Goal: Task Accomplishment & Management: Complete application form

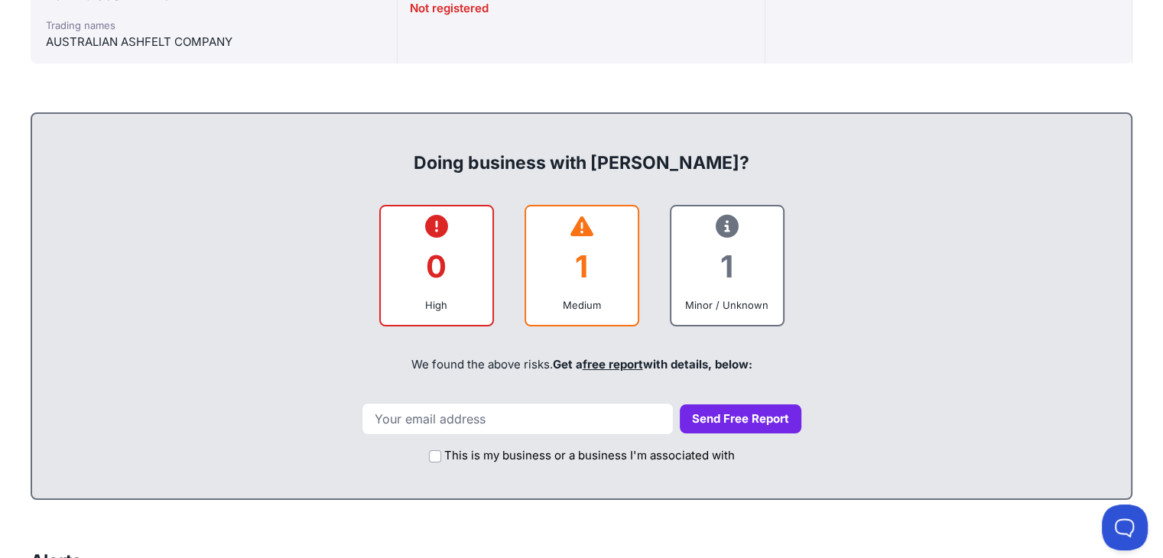
scroll to position [564, 0]
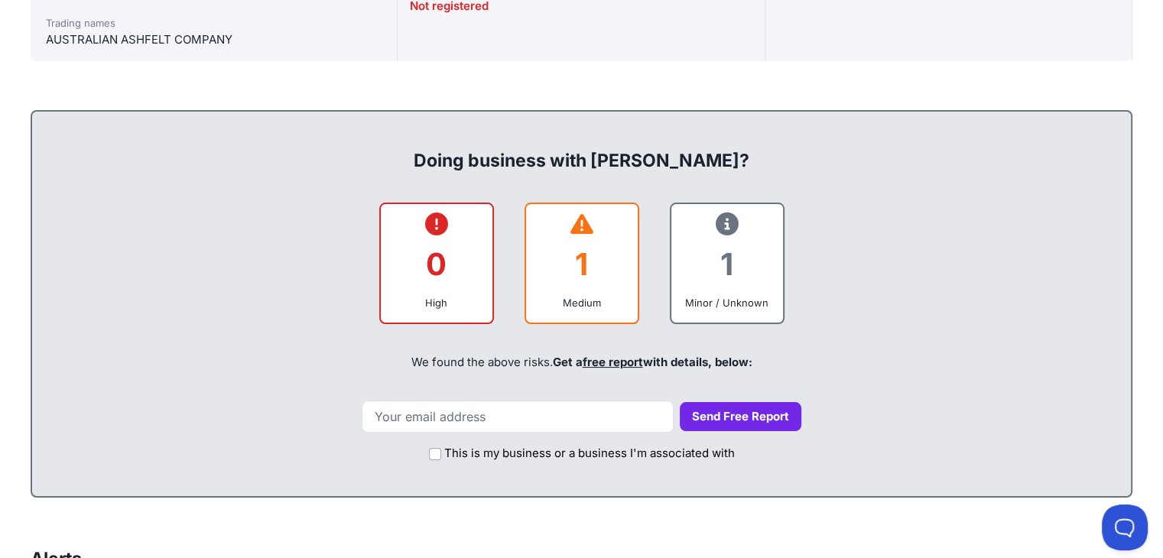
click at [583, 260] on div "1" at bounding box center [581, 264] width 87 height 62
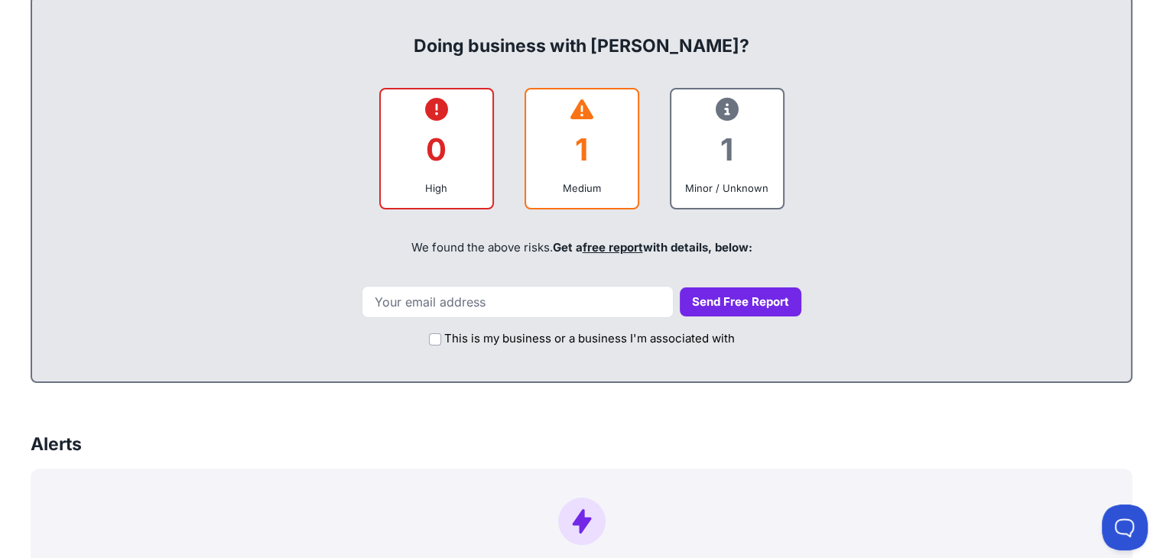
scroll to position [677, 0]
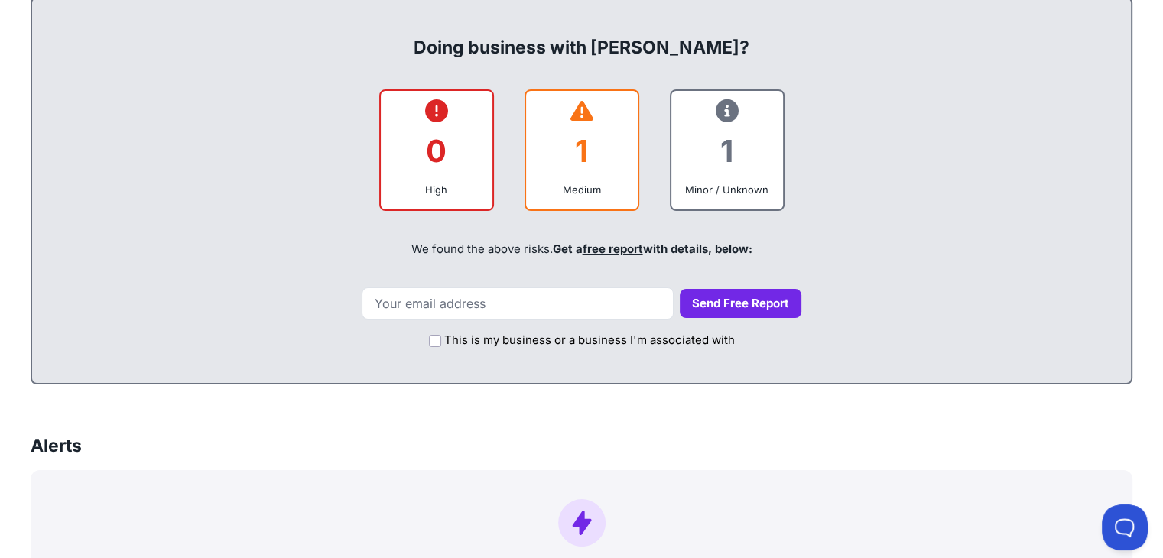
click at [696, 299] on button "Send Free Report" at bounding box center [741, 304] width 122 height 30
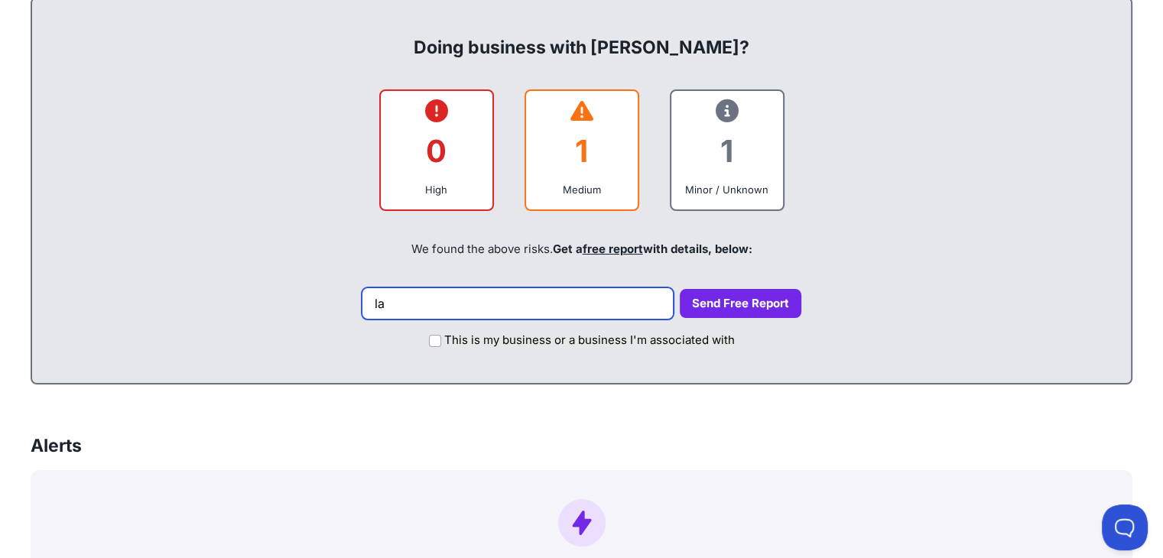
type input "l"
type input "s"
type input "l"
type input "[EMAIL_ADDRESS][DOMAIN_NAME]"
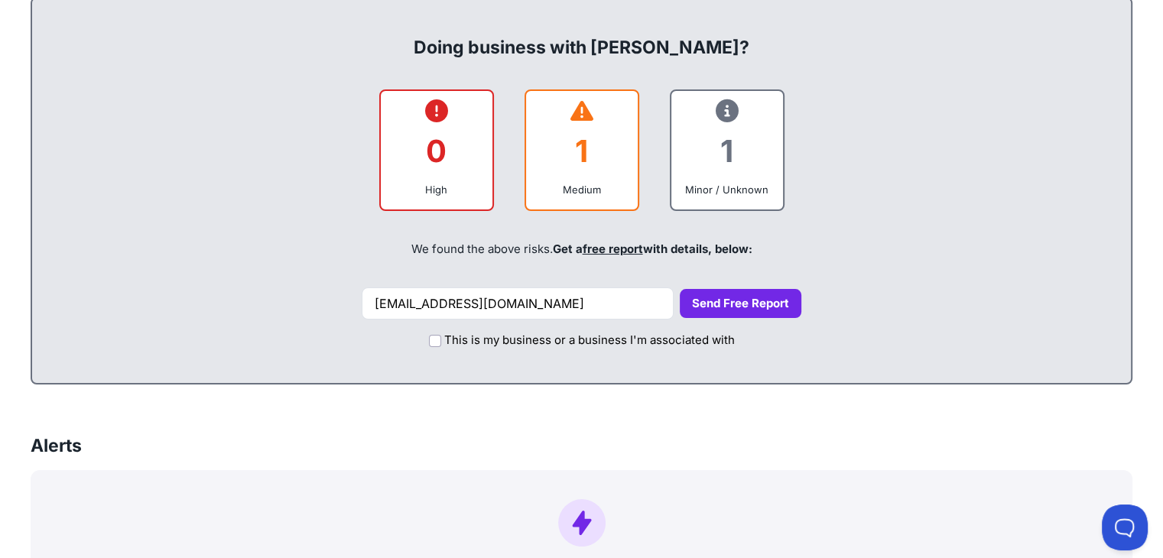
click at [687, 305] on button "Send Free Report" at bounding box center [741, 304] width 122 height 30
click at [709, 301] on button "Send Free Report" at bounding box center [741, 304] width 122 height 30
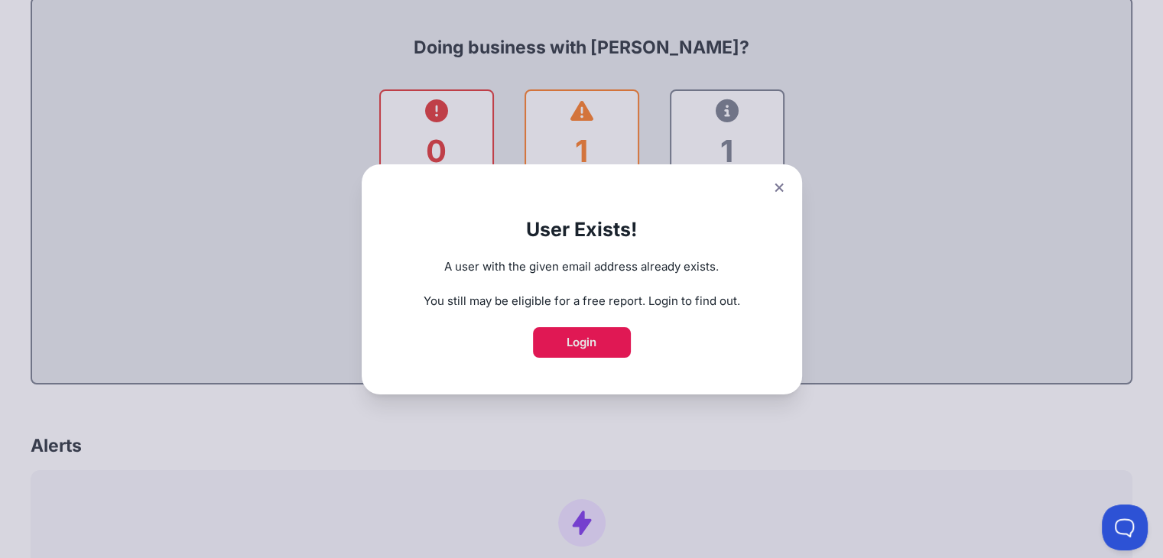
click at [587, 341] on link "Login" at bounding box center [582, 342] width 98 height 31
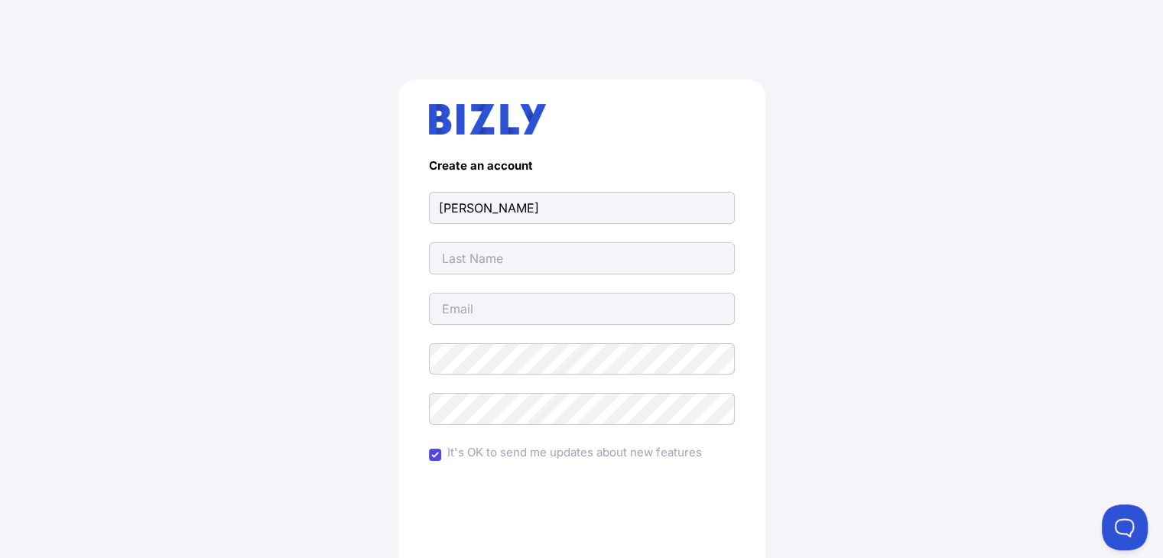
type input "[PERSON_NAME]"
type input "[EMAIL_ADDRESS][DOMAIN_NAME]"
click at [441, 206] on input "[PERSON_NAME]" at bounding box center [582, 208] width 306 height 32
type input "[PERSON_NAME]"
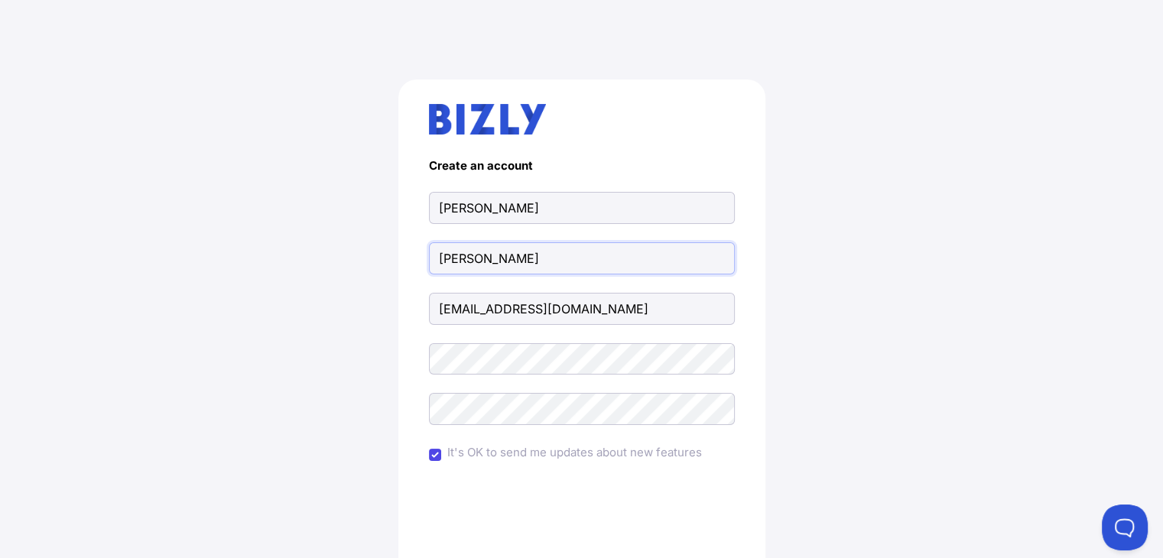
click at [482, 258] on input "[PERSON_NAME]" at bounding box center [582, 258] width 306 height 32
click at [482, 258] on input "Smith" at bounding box center [582, 258] width 306 height 32
type input "Hill"
click at [930, 346] on div "Create an account Alannah Hill 22949836@student.uwa.edu.au It's OK to send me u…" at bounding box center [582, 376] width 1102 height 667
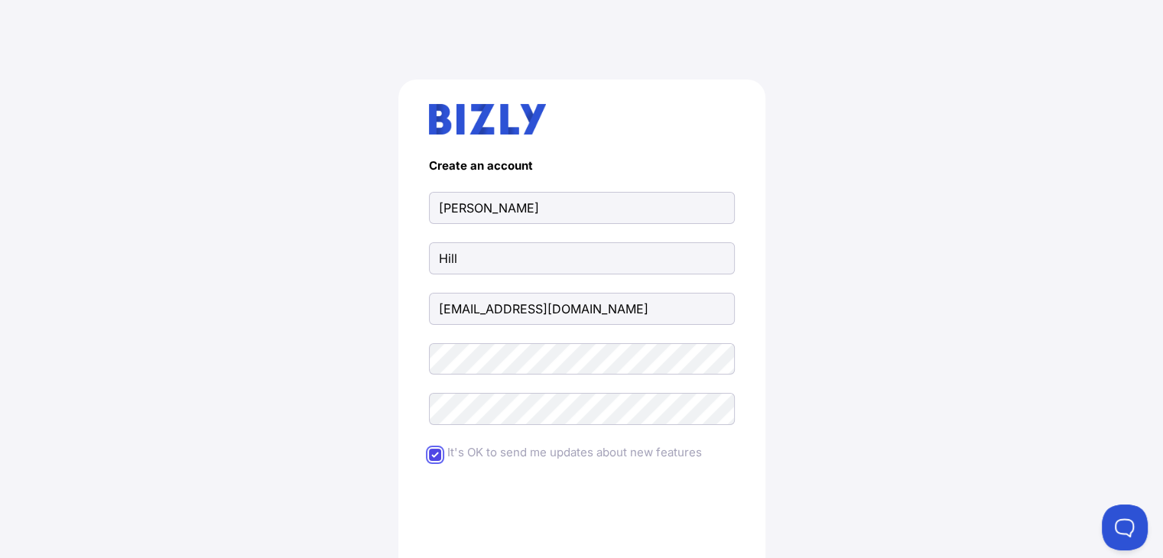
click at [435, 458] on input "It's OK to send me updates about new features" at bounding box center [435, 455] width 12 height 12
checkbox input "false"
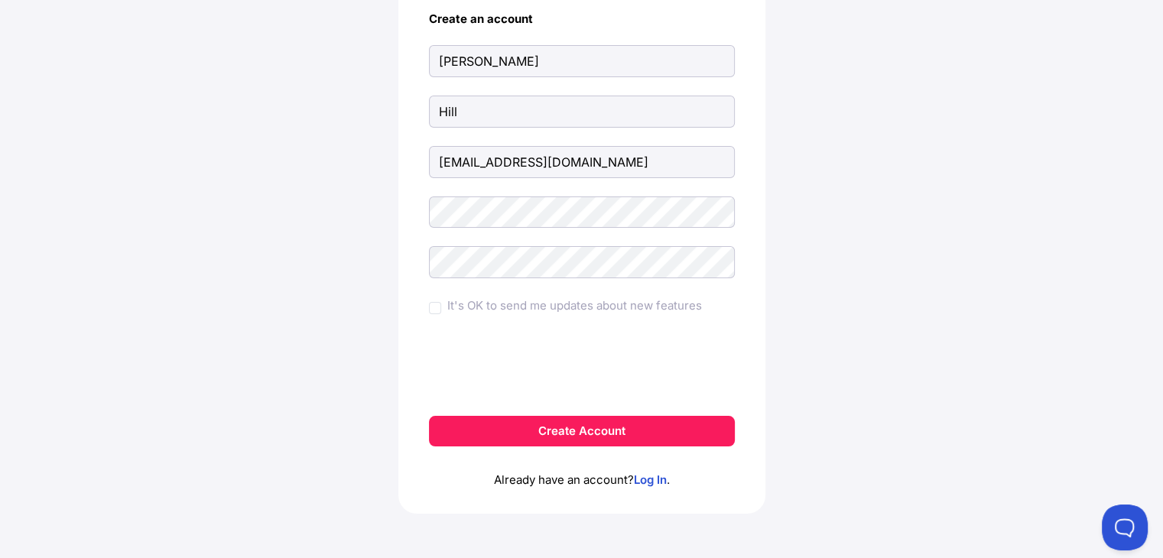
scroll to position [150, 0]
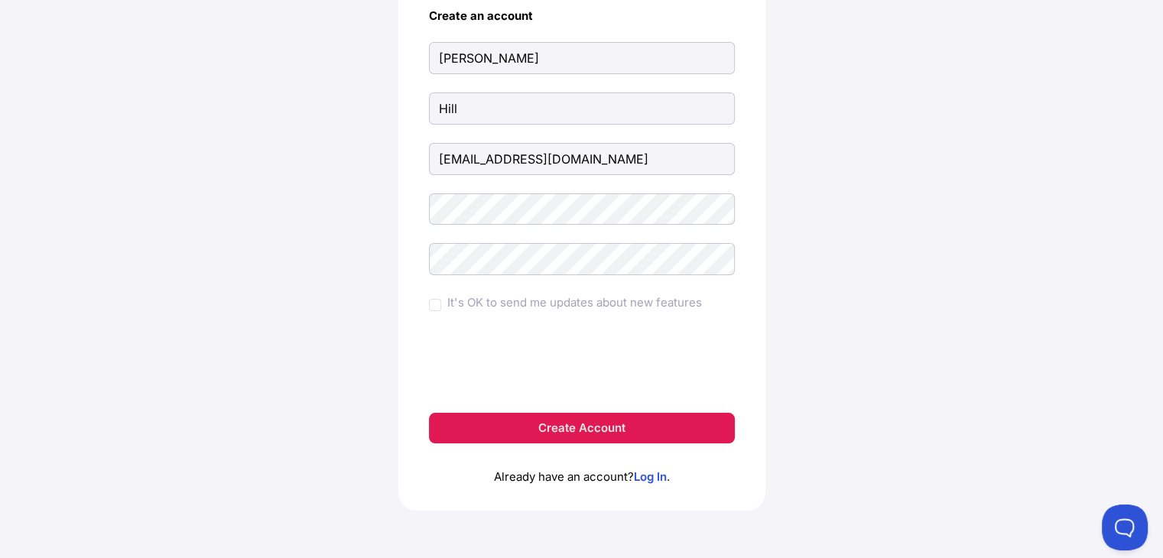
click at [557, 428] on button "Create Account" at bounding box center [582, 428] width 306 height 31
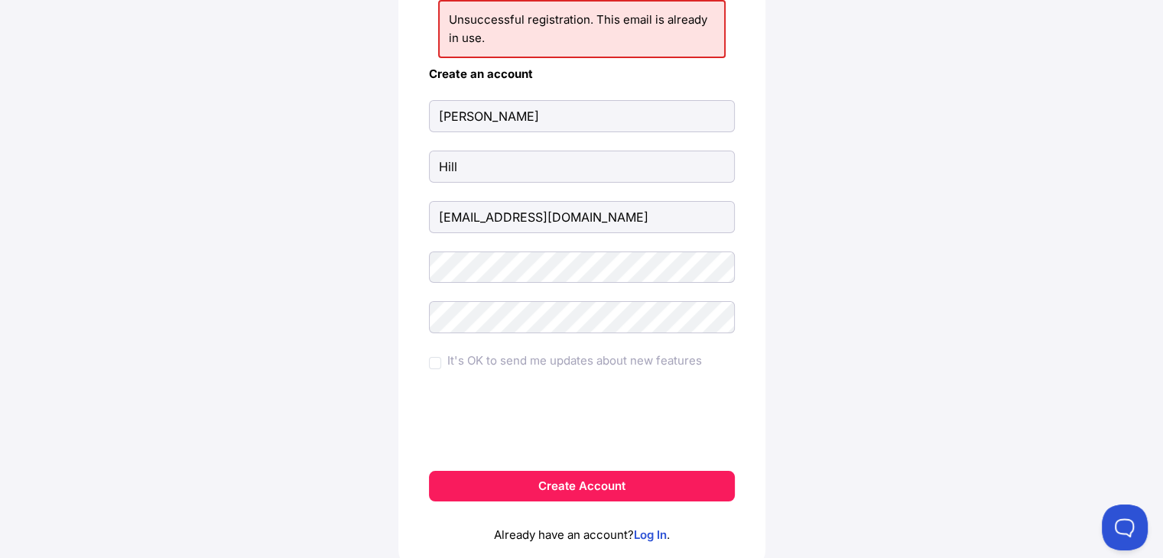
scroll to position [194, 0]
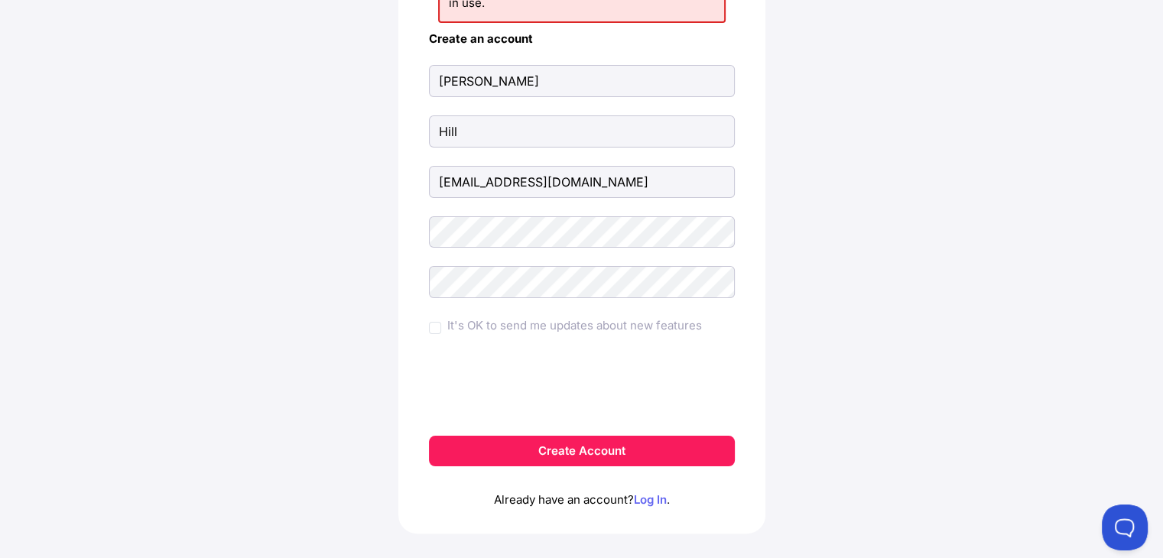
click at [642, 498] on link "Log In" at bounding box center [650, 499] width 33 height 15
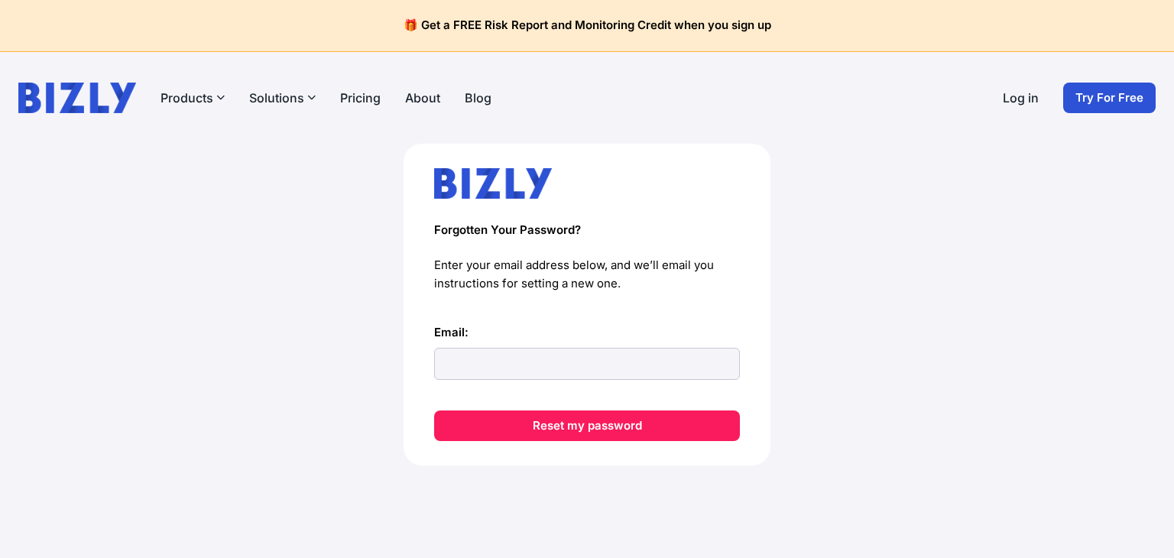
drag, startPoint x: 0, startPoint y: 0, endPoint x: 523, endPoint y: 361, distance: 635.4
click at [523, 361] on input "Email:" at bounding box center [587, 364] width 306 height 32
type input "[EMAIL_ADDRESS][DOMAIN_NAME]"
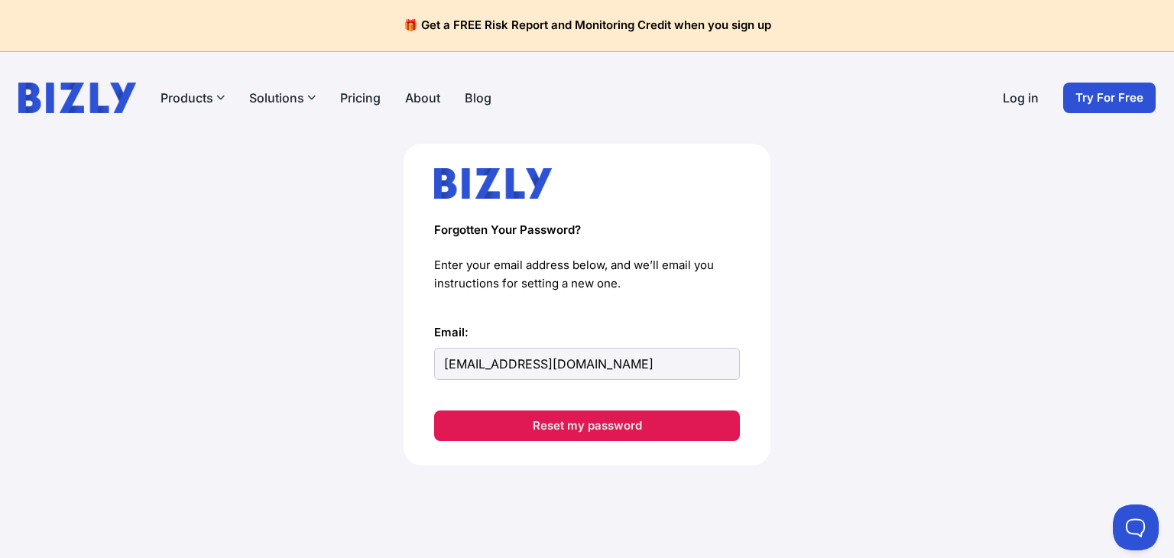
click at [573, 423] on button "Reset my password" at bounding box center [587, 426] width 306 height 31
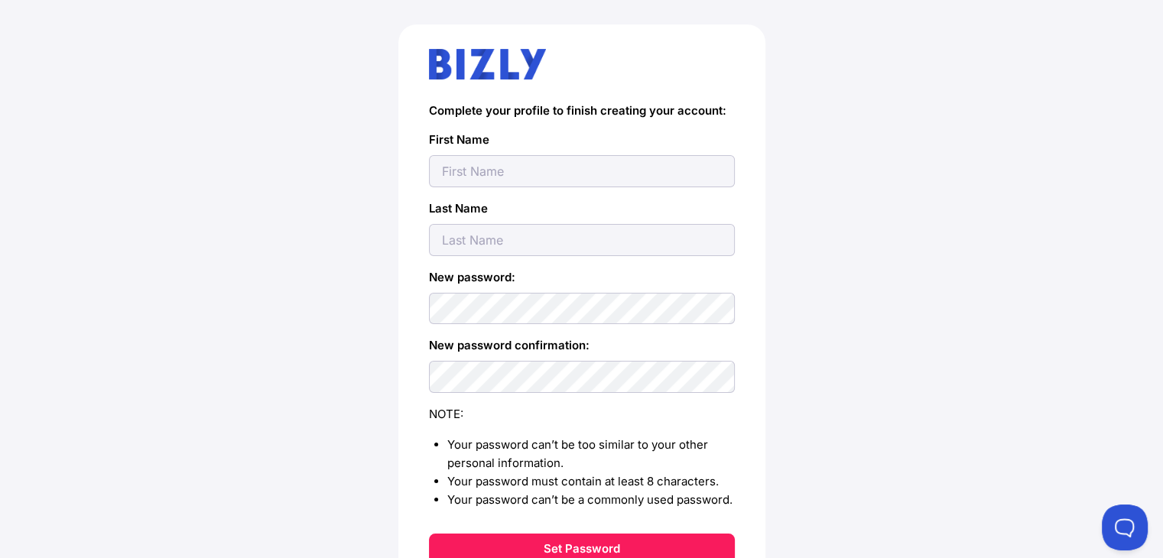
scroll to position [119, 0]
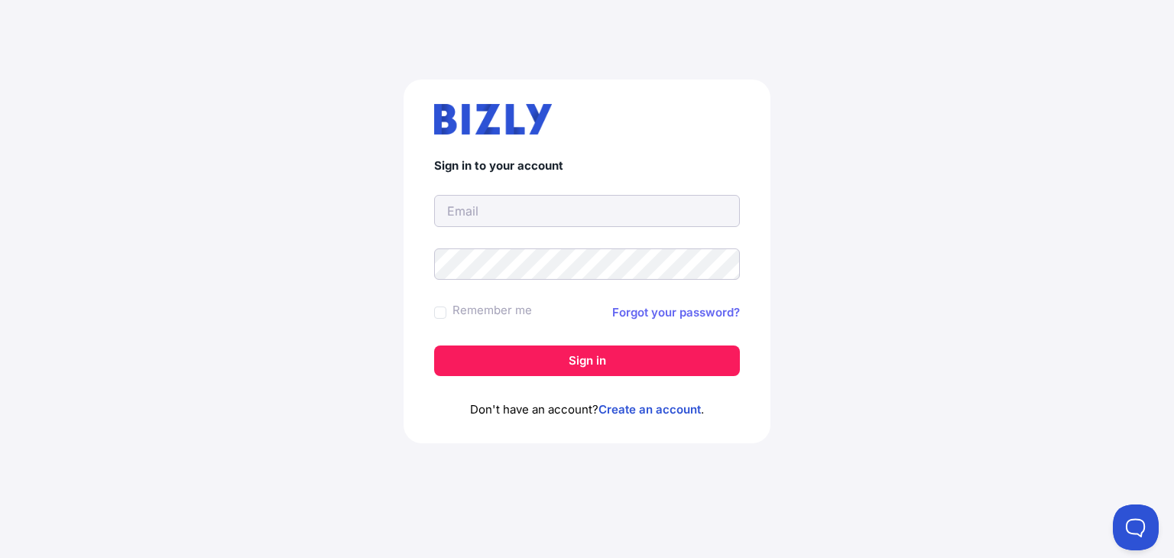
type input "[EMAIL_ADDRESS][DOMAIN_NAME]"
click at [634, 312] on link "Forgot your password?" at bounding box center [676, 313] width 128 height 18
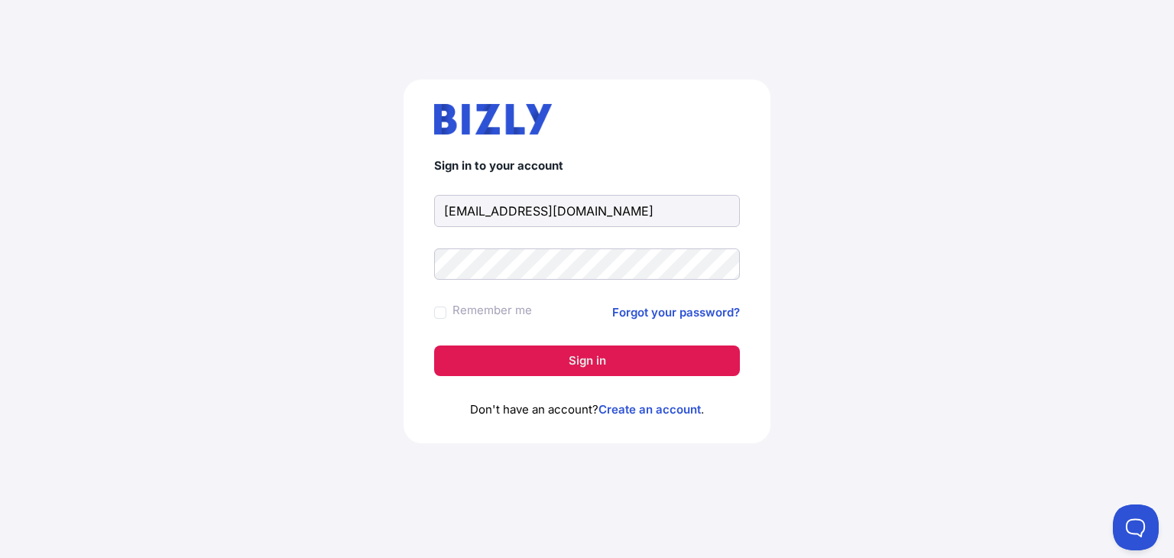
click at [598, 357] on button "Sign in" at bounding box center [587, 361] width 306 height 31
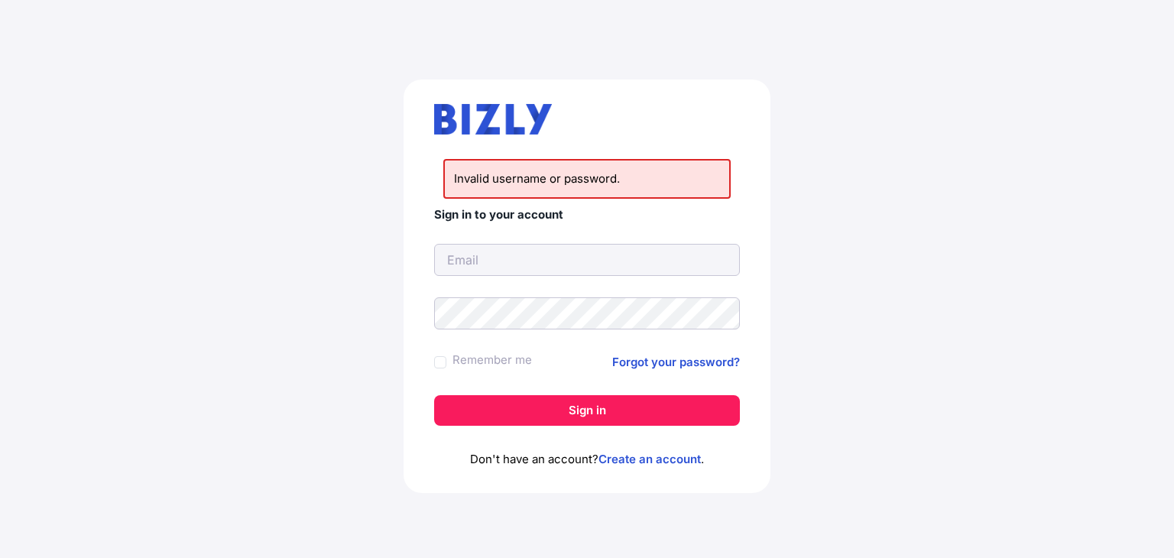
type input "[EMAIL_ADDRESS][DOMAIN_NAME]"
drag, startPoint x: 0, startPoint y: 0, endPoint x: 640, endPoint y: 358, distance: 733.2
click at [633, 358] on link "Forgot your password?" at bounding box center [676, 362] width 128 height 18
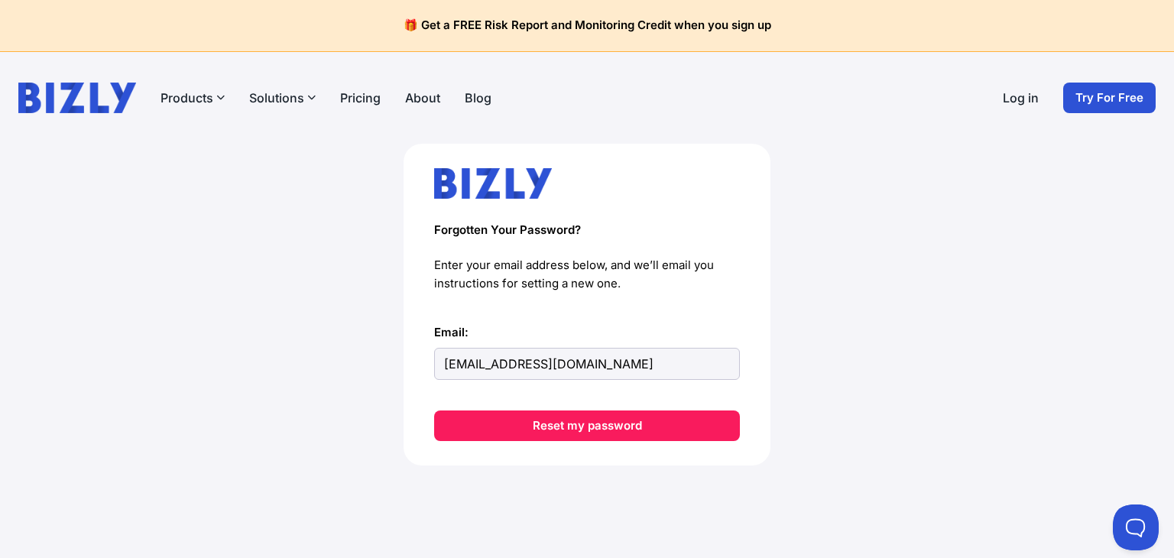
click at [596, 424] on button "Reset my password" at bounding box center [587, 426] width 306 height 31
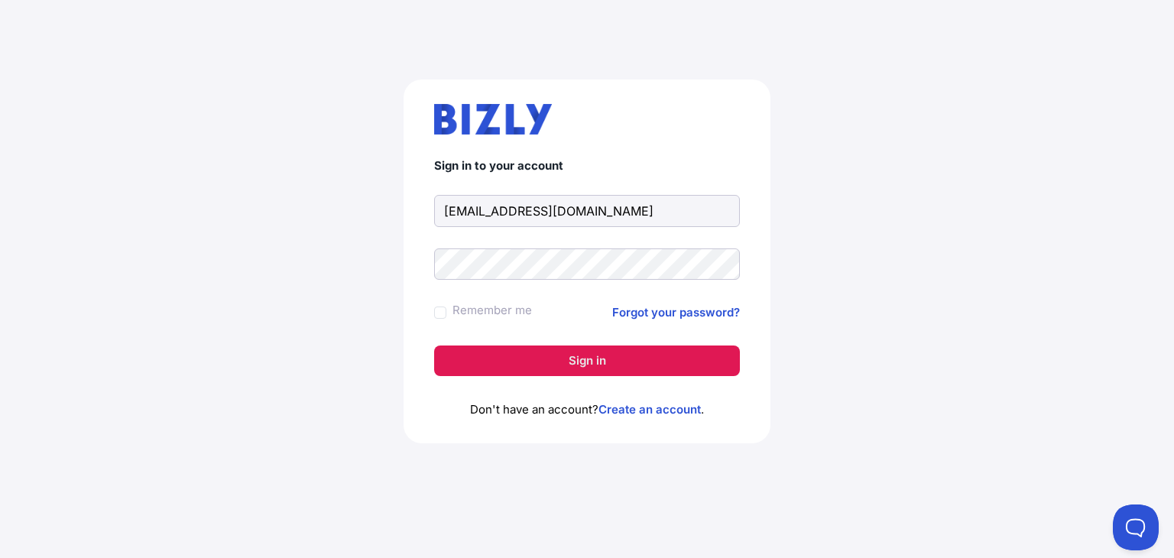
click at [589, 367] on button "Sign in" at bounding box center [587, 361] width 306 height 31
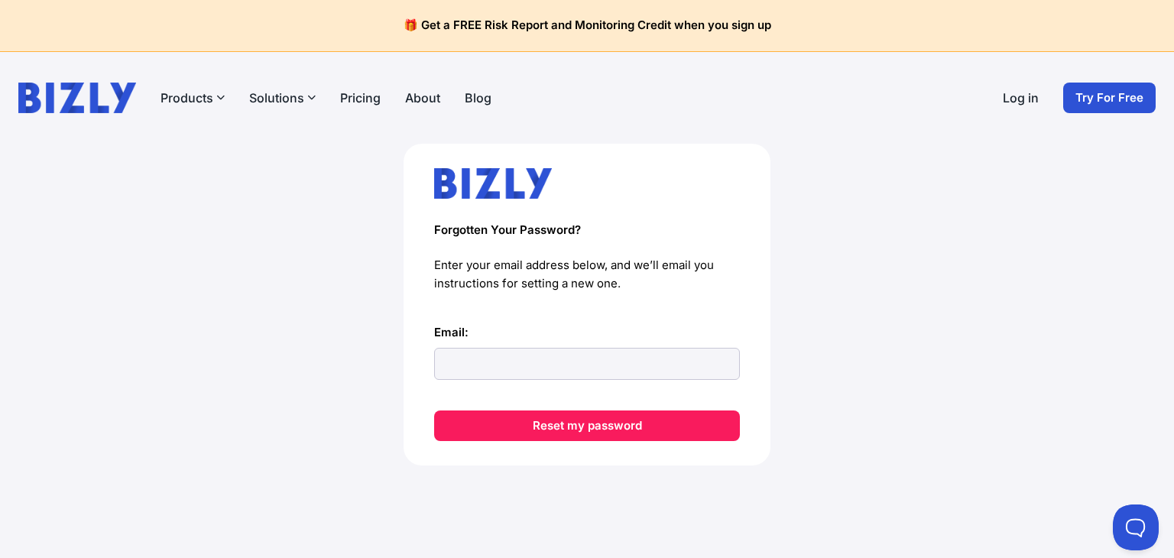
type input "[EMAIL_ADDRESS][DOMAIN_NAME]"
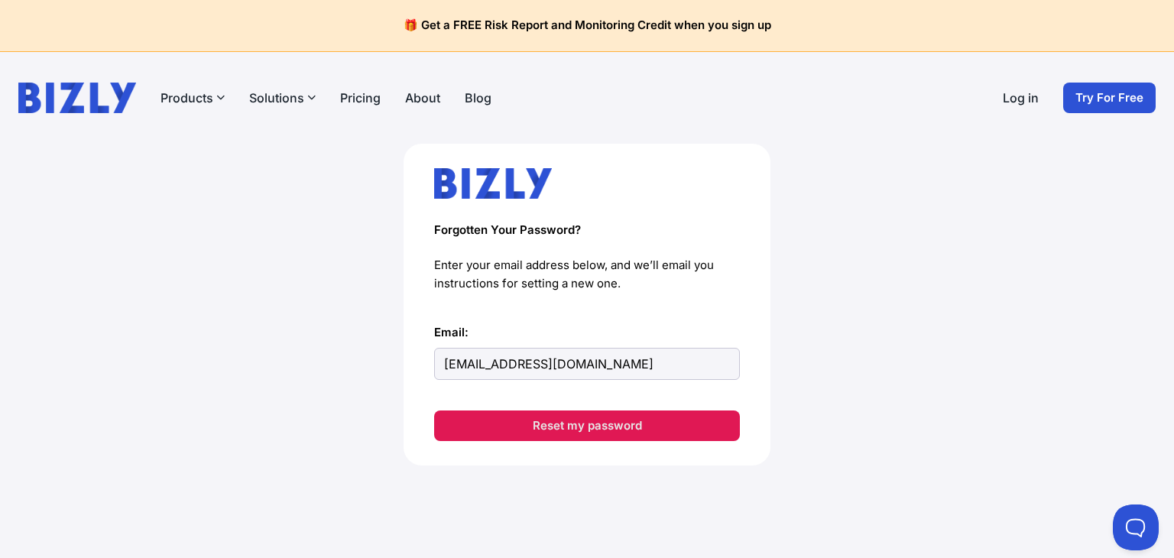
click at [593, 425] on button "Reset my password" at bounding box center [587, 426] width 306 height 31
